Goal: Check status: Check status

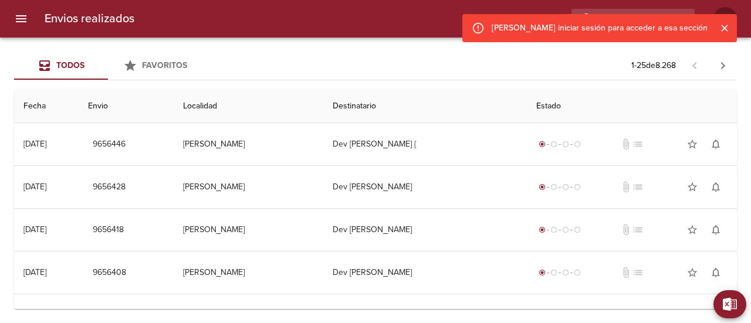
click at [286, 61] on div "Todos Favoritos 1 - 25 de 8.268" at bounding box center [375, 66] width 723 height 28
click at [644, 12] on input "buscar" at bounding box center [600, 19] width 150 height 21
click at [725, 26] on icon "Cerrar" at bounding box center [725, 28] width 12 height 12
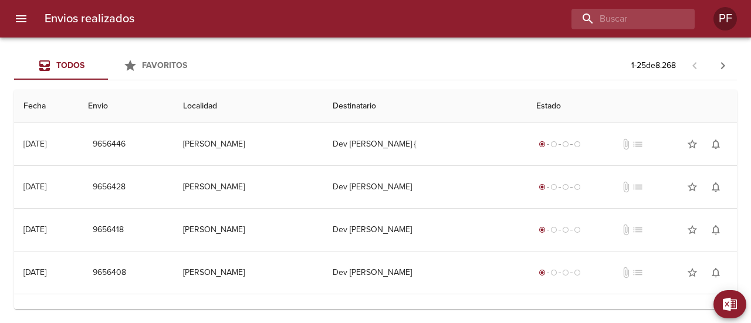
click at [692, 22] on div at bounding box center [633, 19] width 123 height 21
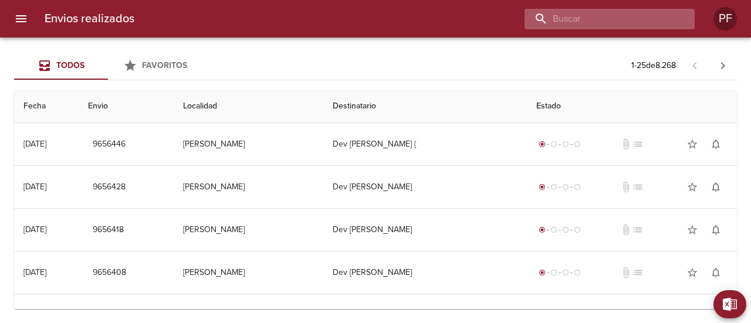
paste input "[PERSON_NAME]"
type input "[PERSON_NAME]"
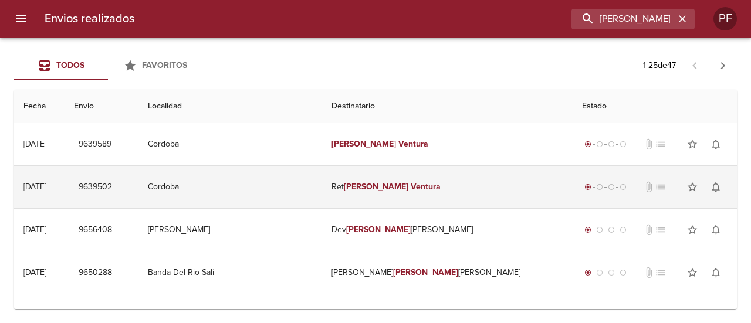
click at [385, 188] on em "[PERSON_NAME]" at bounding box center [376, 187] width 65 height 10
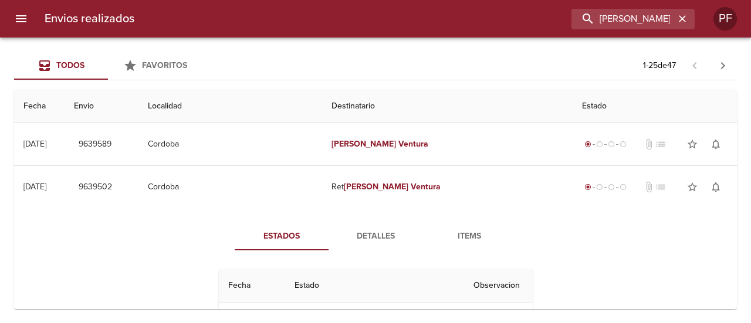
scroll to position [59, 0]
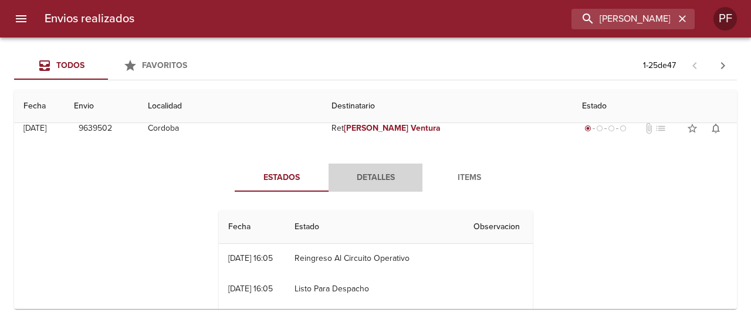
click at [375, 176] on span "Detalles" at bounding box center [376, 178] width 80 height 15
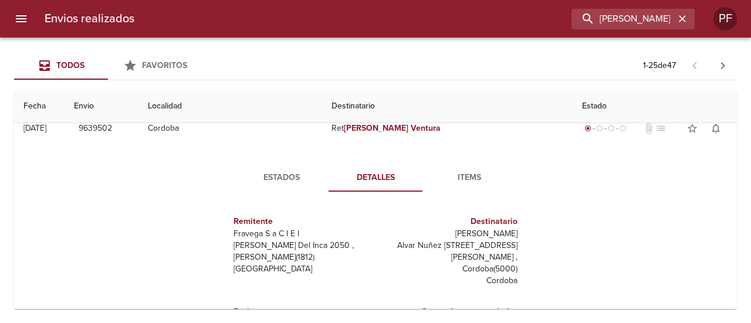
scroll to position [6, 0]
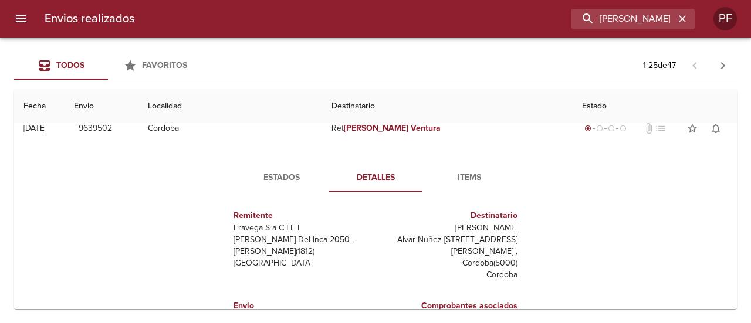
click at [306, 181] on span "Estados" at bounding box center [282, 178] width 80 height 15
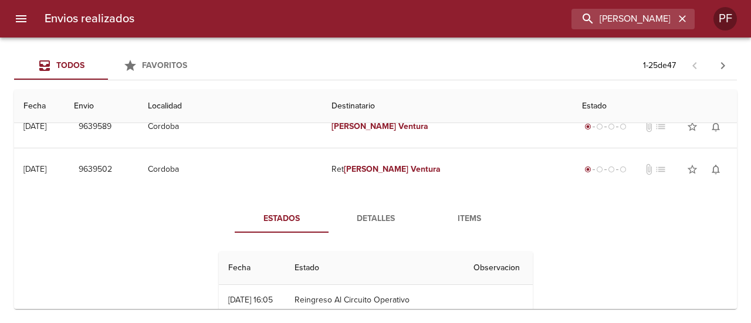
scroll to position [0, 0]
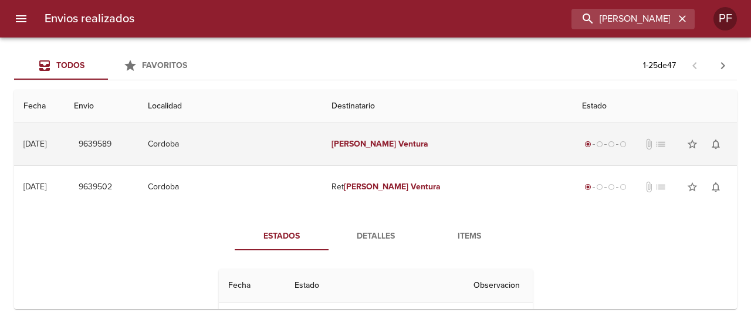
click at [414, 141] on em "Ventura" at bounding box center [414, 144] width 30 height 10
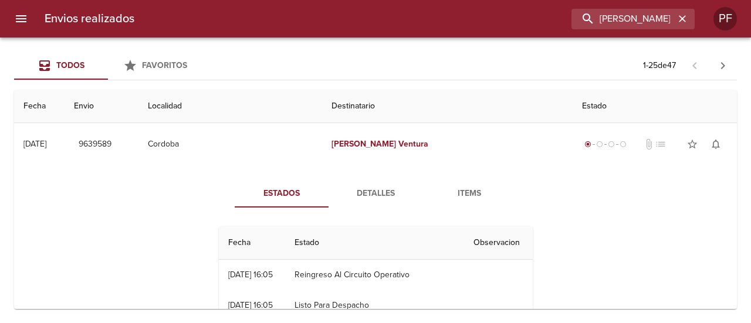
click at [376, 193] on span "Detalles" at bounding box center [376, 194] width 80 height 15
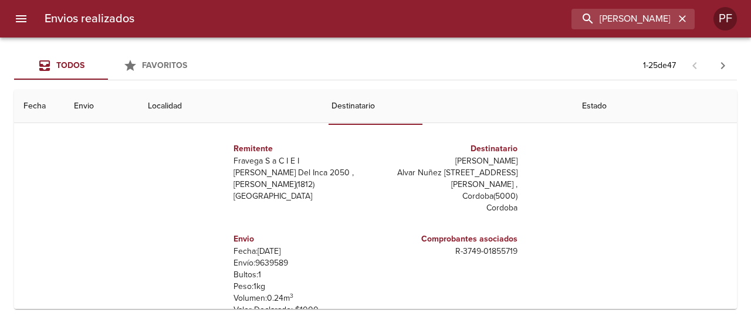
scroll to position [59, 0]
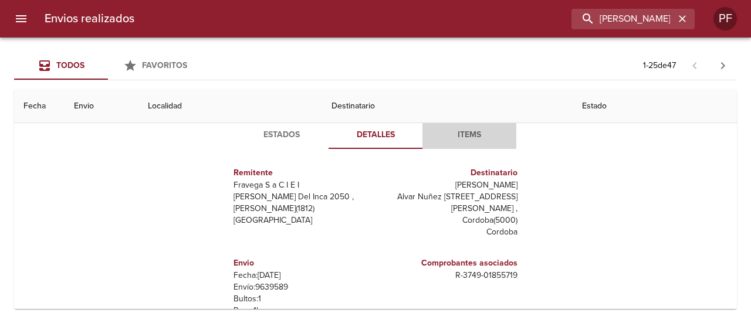
click at [465, 134] on span "Items" at bounding box center [470, 135] width 80 height 15
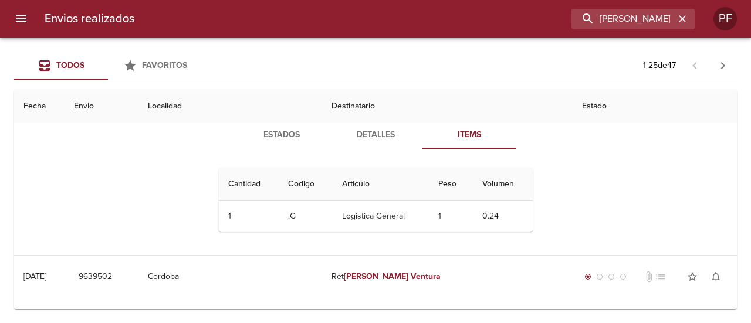
click at [275, 137] on span "Estados" at bounding box center [282, 135] width 80 height 15
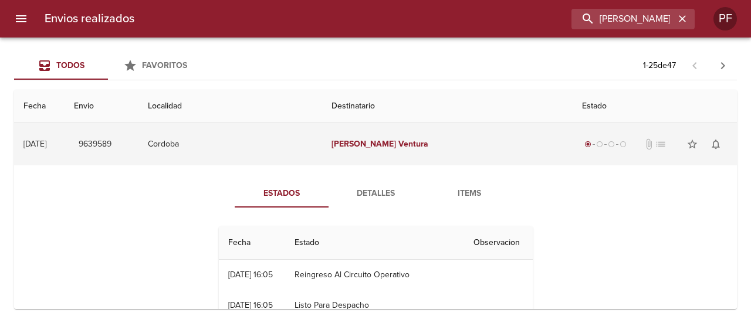
click at [49, 137] on td "[DATE] [DATE]" at bounding box center [39, 144] width 50 height 42
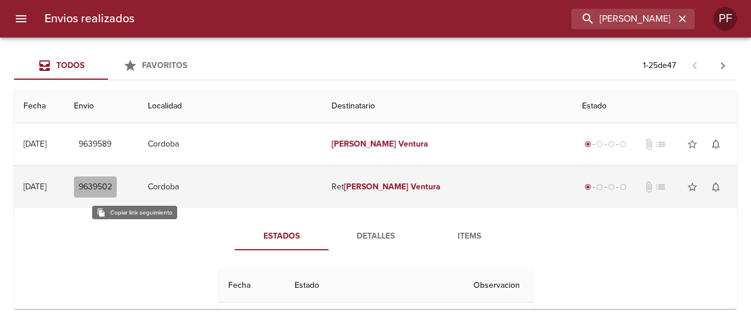
click at [112, 184] on span "9639502" at bounding box center [95, 187] width 33 height 15
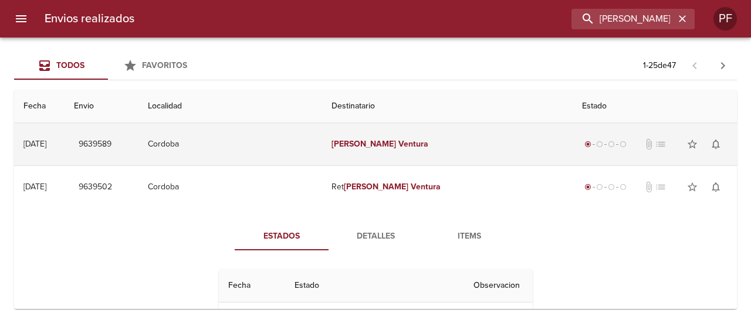
click at [112, 146] on span "9639589" at bounding box center [95, 144] width 33 height 15
